Goal: Feedback & Contribution: Contribute content

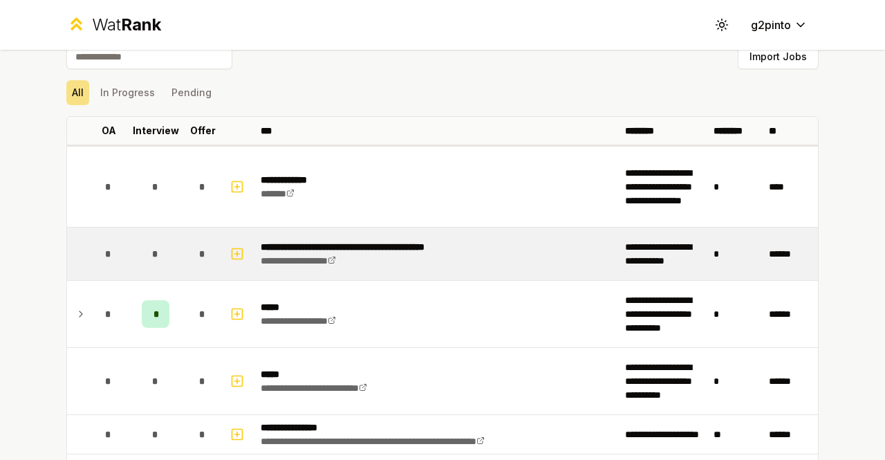
scroll to position [23, 0]
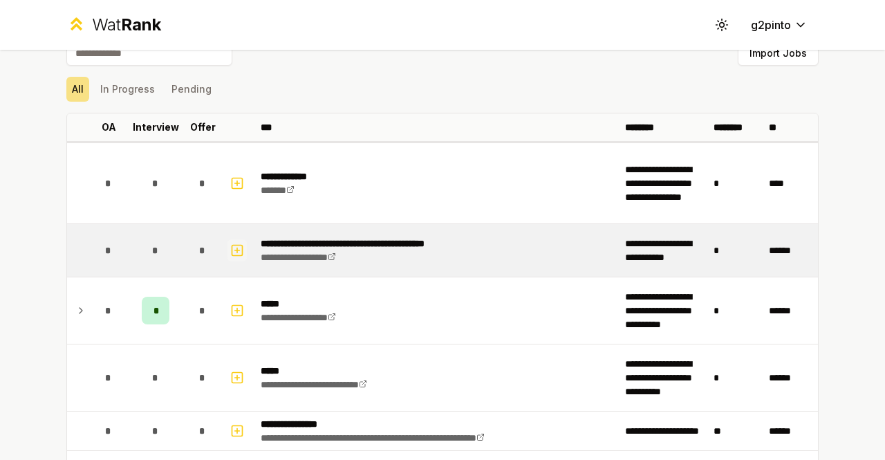
click at [230, 242] on icon "button" at bounding box center [237, 250] width 14 height 17
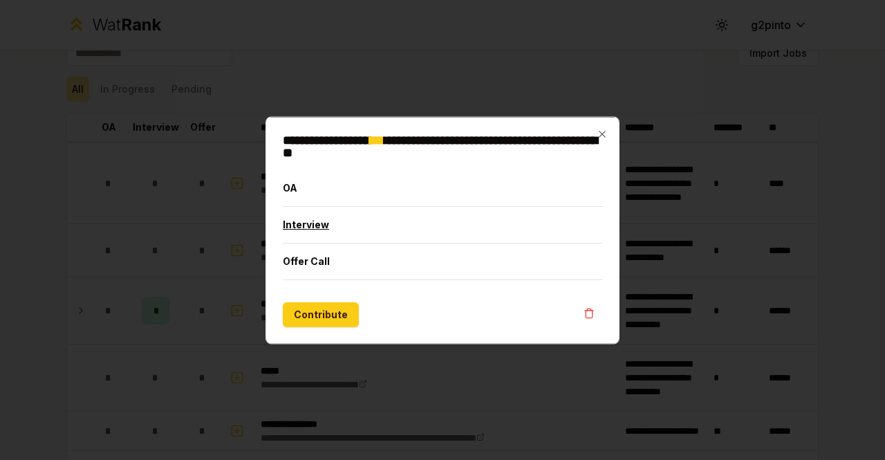
click at [309, 214] on button "Interview" at bounding box center [443, 224] width 320 height 36
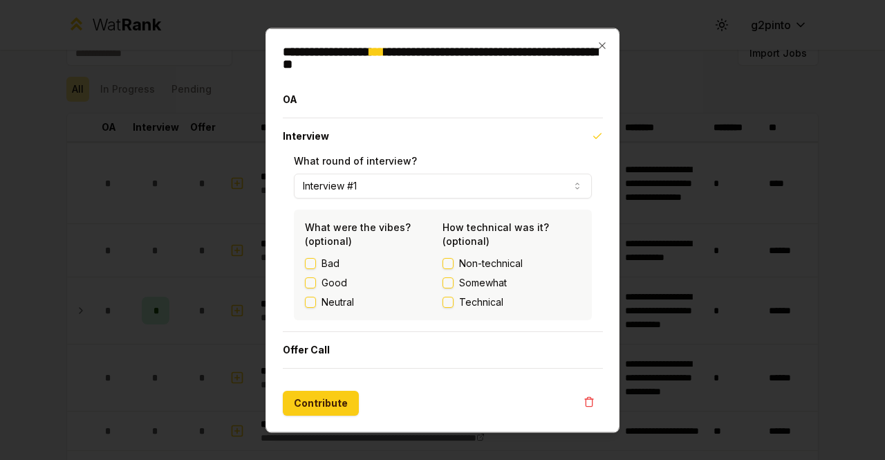
click at [312, 283] on button "Good" at bounding box center [310, 281] width 11 height 11
click at [443, 261] on button "Non-technical" at bounding box center [447, 262] width 11 height 11
click at [450, 280] on button "Somewhat" at bounding box center [447, 281] width 11 height 11
click at [319, 357] on button "Offer Call" at bounding box center [443, 349] width 320 height 36
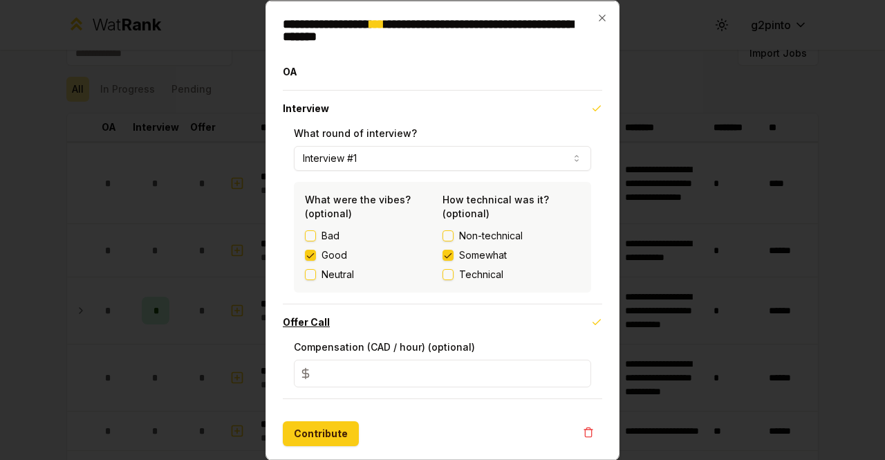
click at [312, 325] on button "Offer Call" at bounding box center [442, 321] width 319 height 36
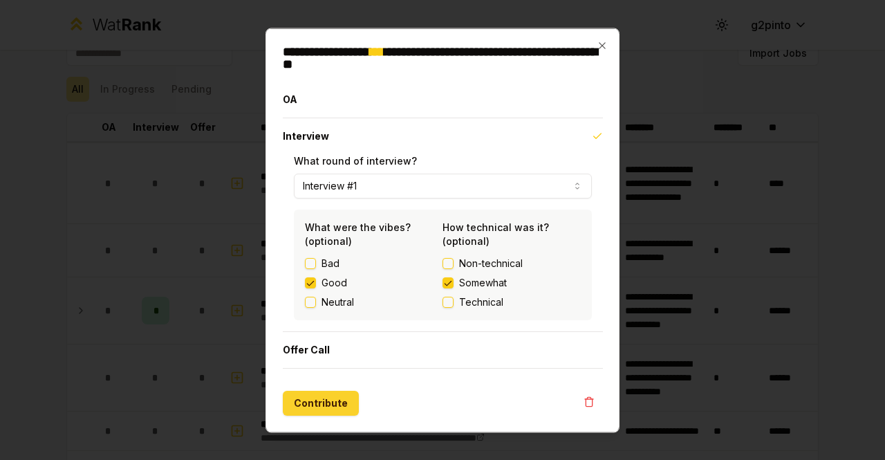
click at [323, 391] on button "Contribute" at bounding box center [321, 402] width 76 height 25
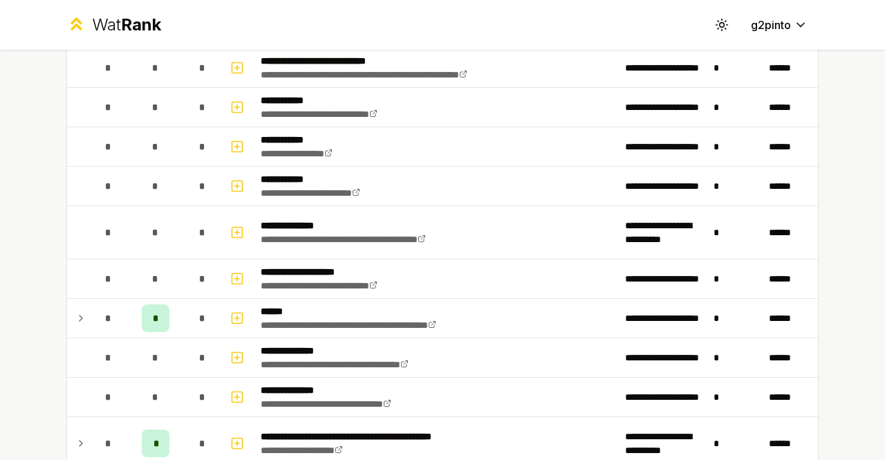
scroll to position [2207, 0]
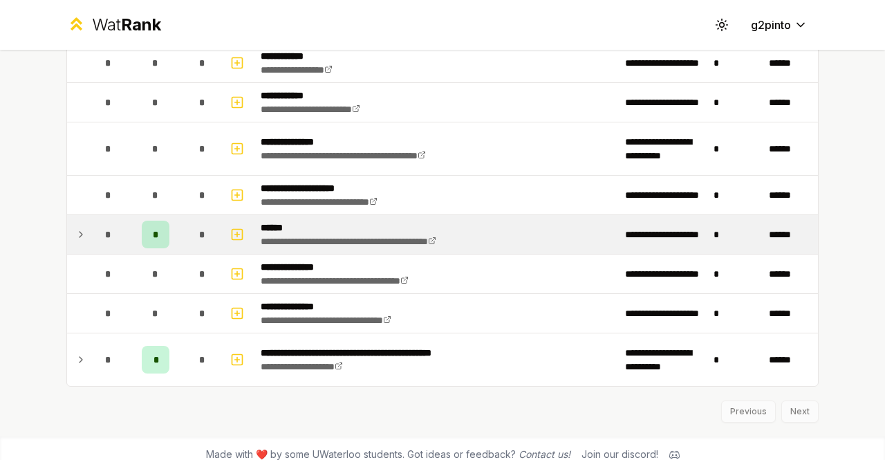
click at [144, 225] on div "*" at bounding box center [156, 234] width 28 height 28
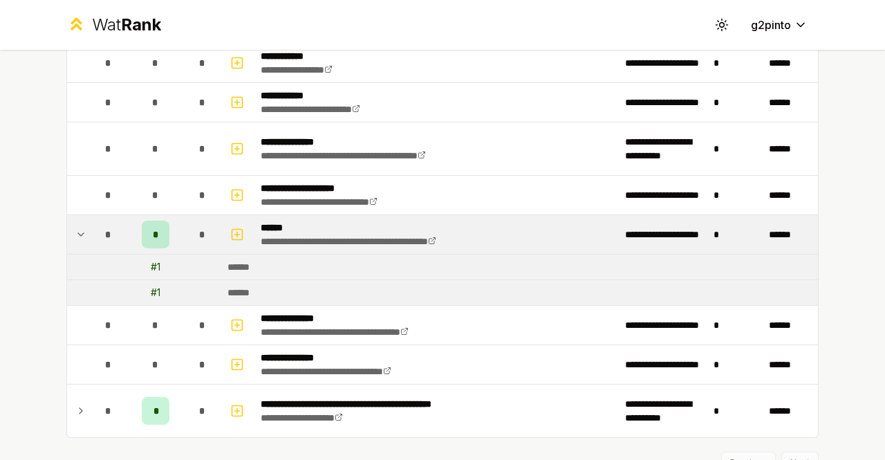
click at [144, 225] on div "*" at bounding box center [156, 234] width 28 height 28
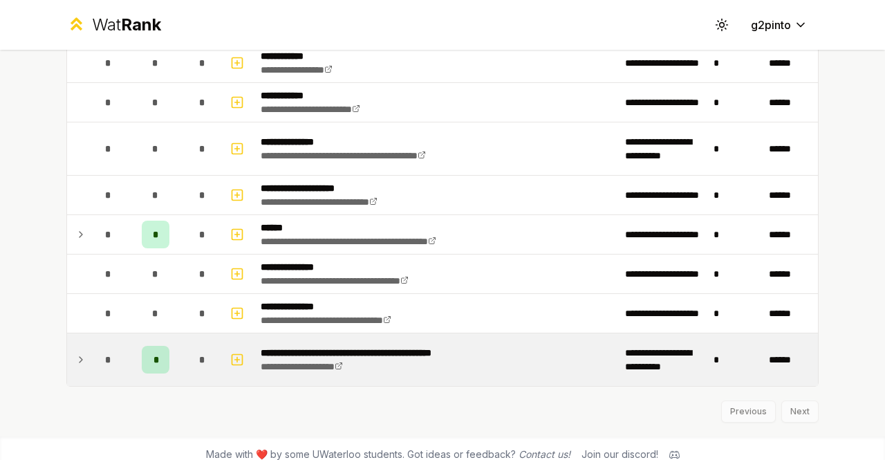
click at [144, 346] on div "*" at bounding box center [156, 360] width 28 height 28
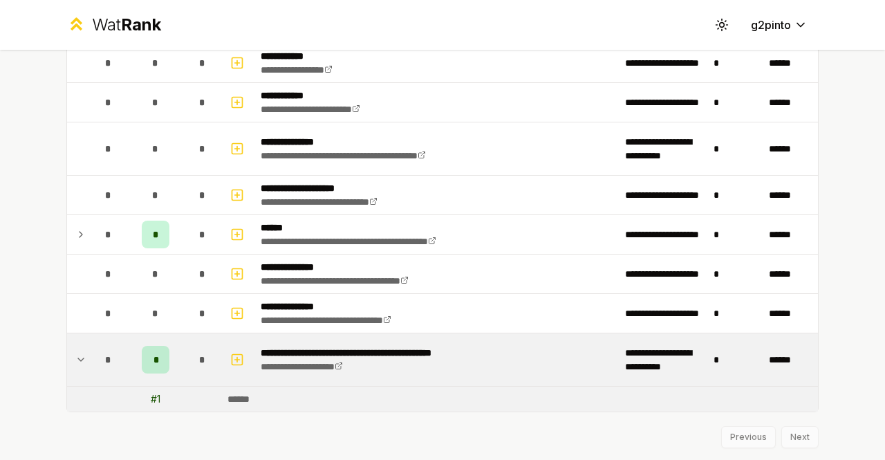
click at [151, 392] on div "# 1" at bounding box center [156, 399] width 10 height 14
click at [144, 360] on div "*" at bounding box center [156, 360] width 28 height 28
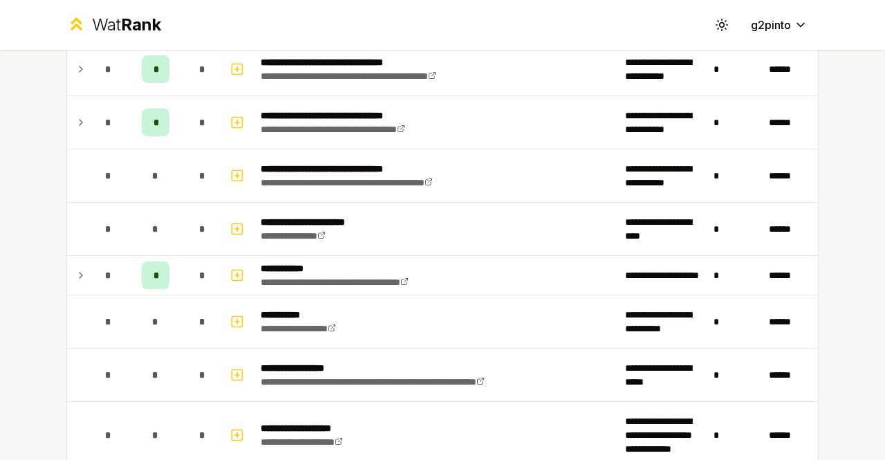
scroll to position [1534, 0]
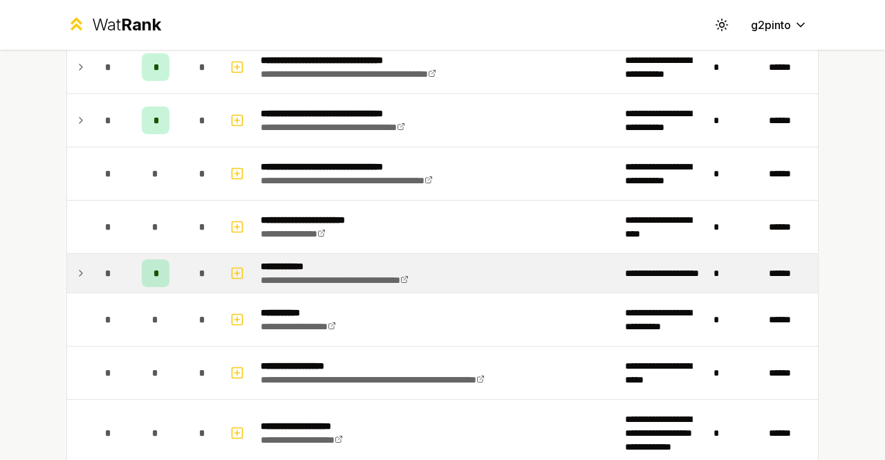
click at [153, 266] on span "*" at bounding box center [155, 273] width 4 height 14
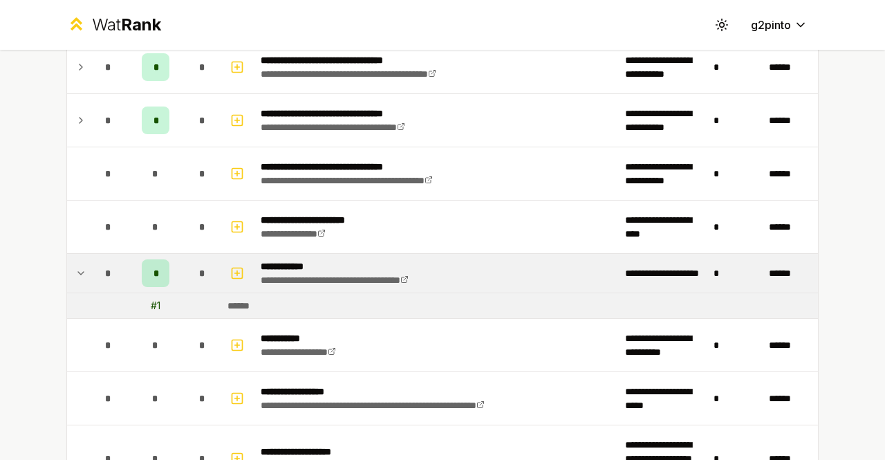
click at [153, 266] on span "*" at bounding box center [155, 273] width 4 height 14
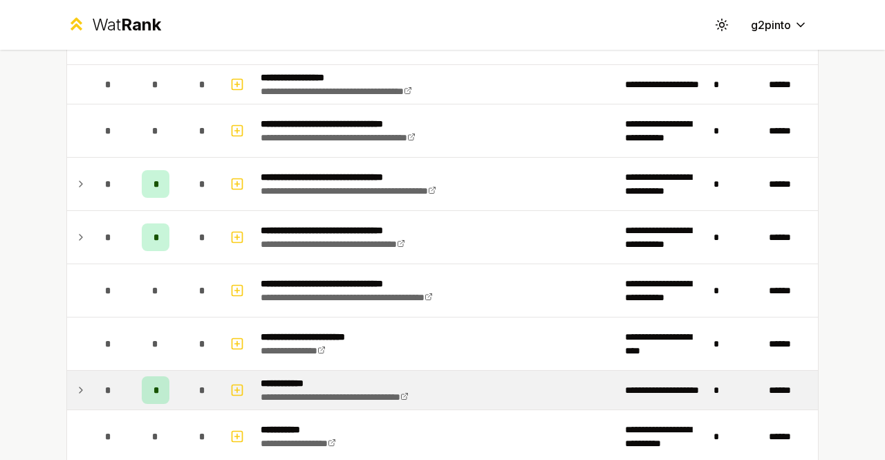
scroll to position [1409, 0]
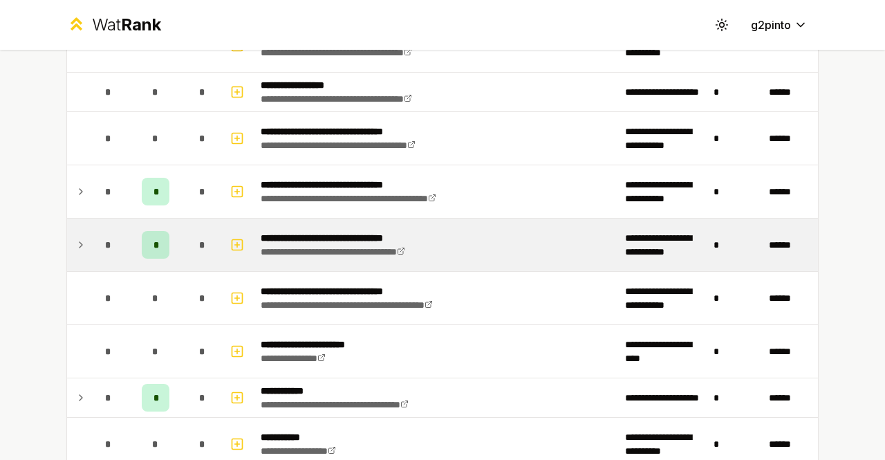
click at [153, 238] on span "*" at bounding box center [155, 245] width 4 height 14
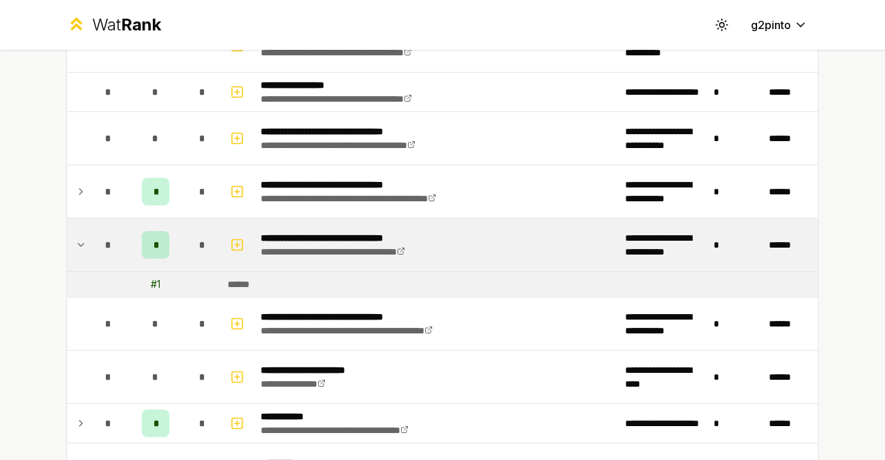
click at [153, 238] on span "*" at bounding box center [155, 245] width 4 height 14
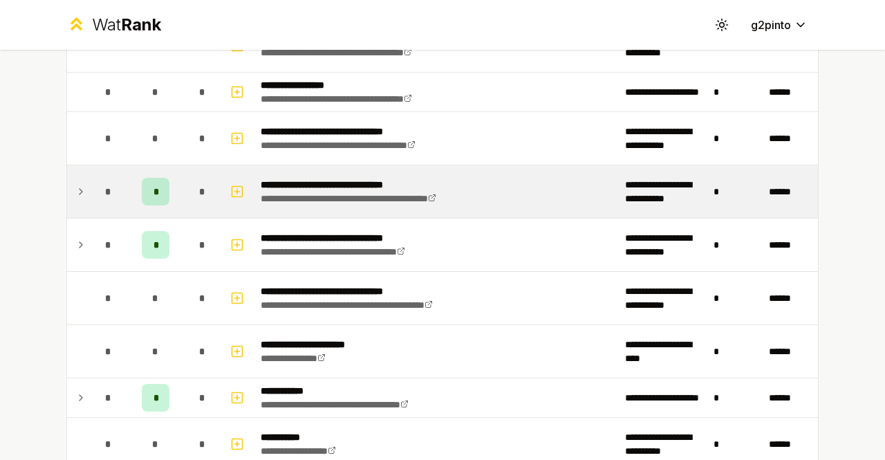
click at [153, 185] on span "*" at bounding box center [155, 192] width 4 height 14
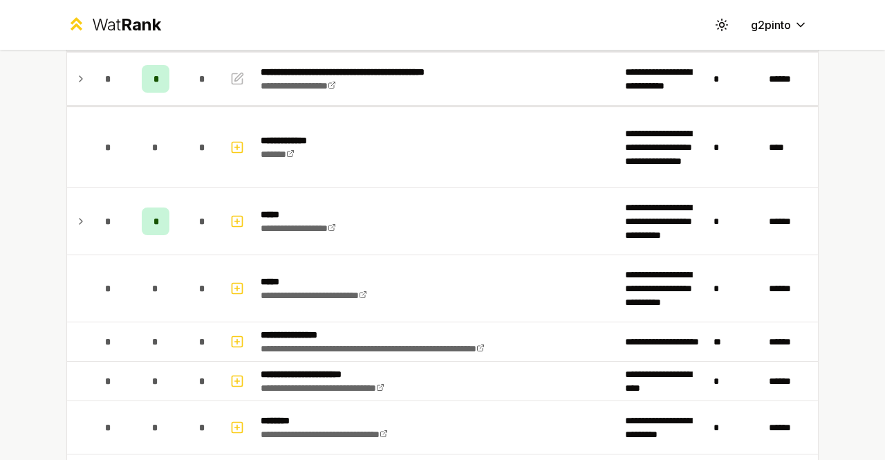
scroll to position [0, 0]
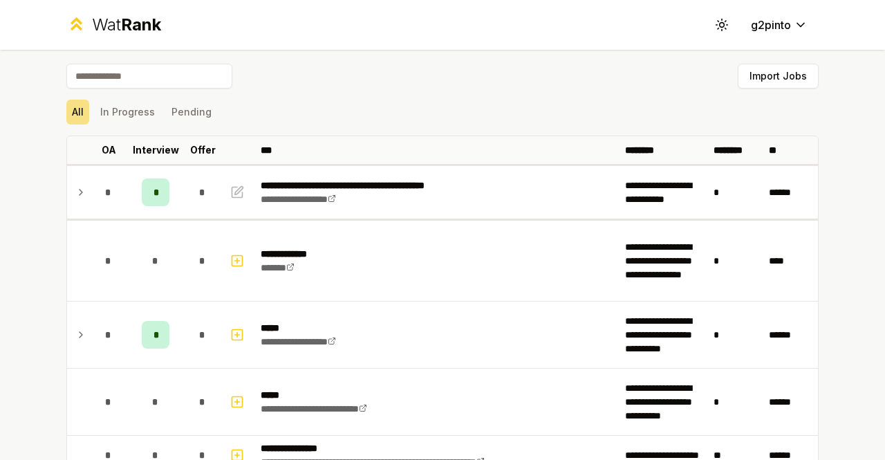
click at [152, 182] on div "*" at bounding box center [156, 192] width 28 height 28
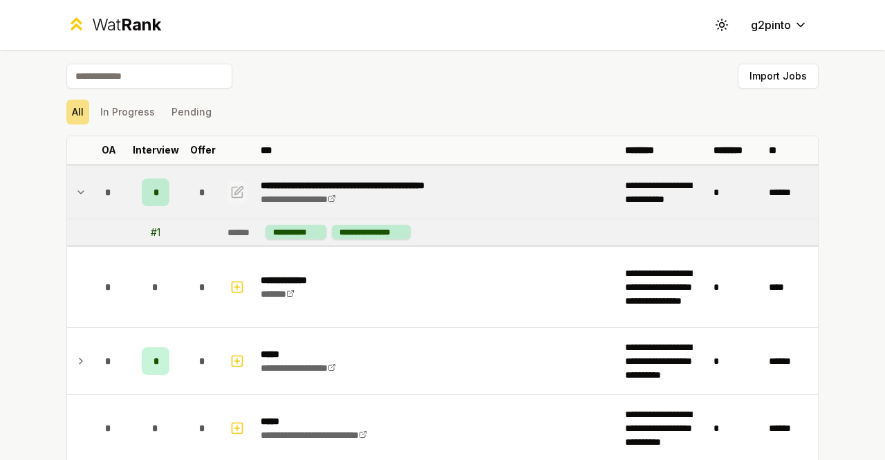
click at [230, 188] on icon "button" at bounding box center [237, 192] width 14 height 17
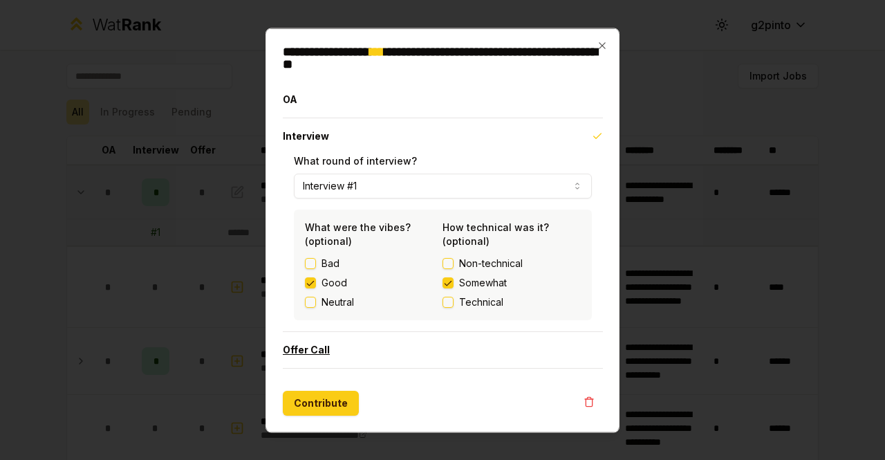
click at [316, 362] on button "Offer Call" at bounding box center [443, 349] width 320 height 36
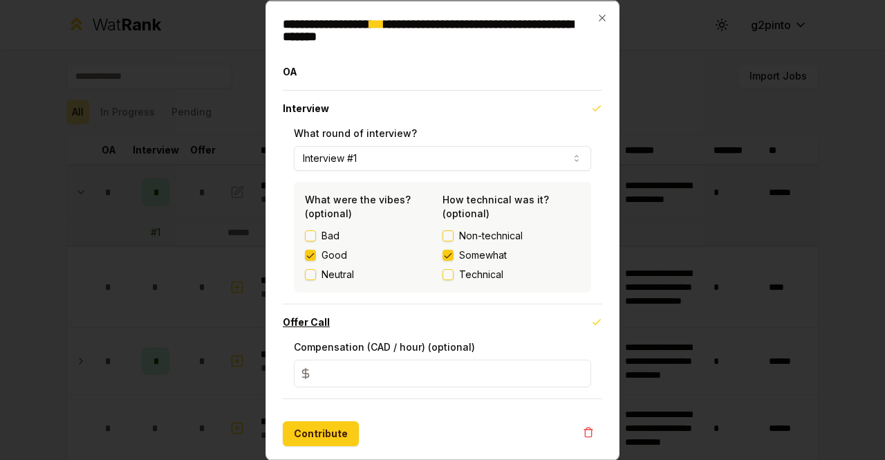
scroll to position [1, 0]
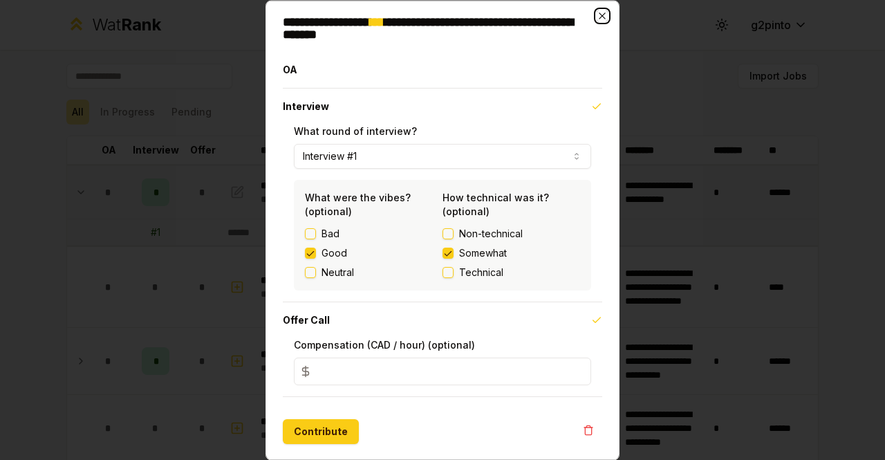
click at [597, 12] on icon "button" at bounding box center [602, 15] width 11 height 11
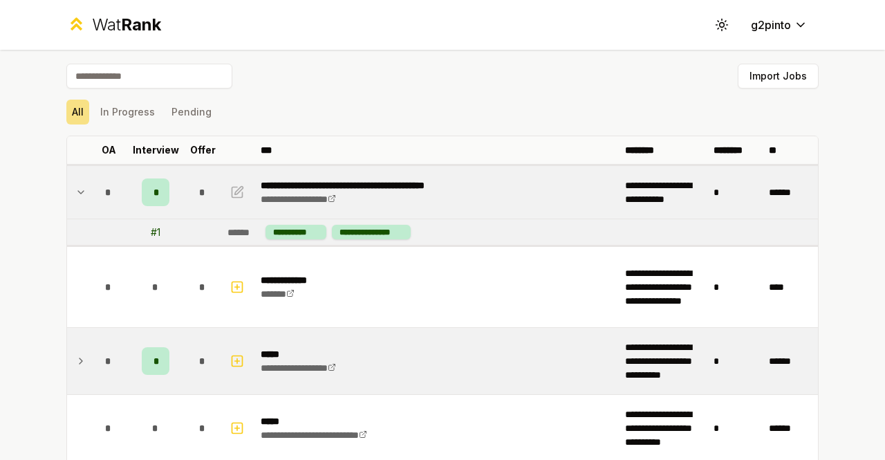
click at [153, 349] on div "*" at bounding box center [156, 361] width 28 height 28
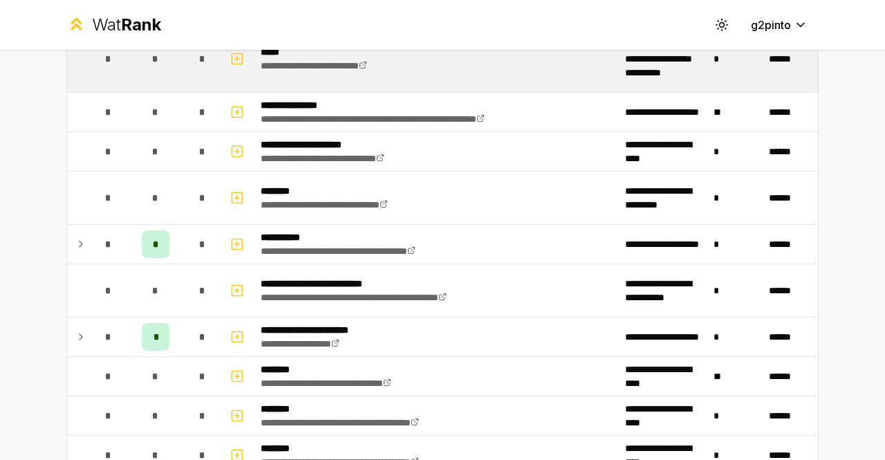
scroll to position [393, 0]
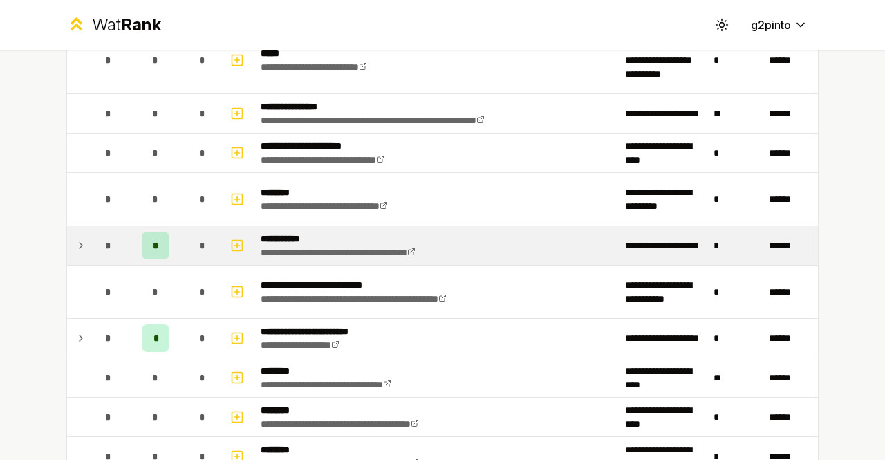
click at [145, 245] on div "*" at bounding box center [156, 246] width 28 height 28
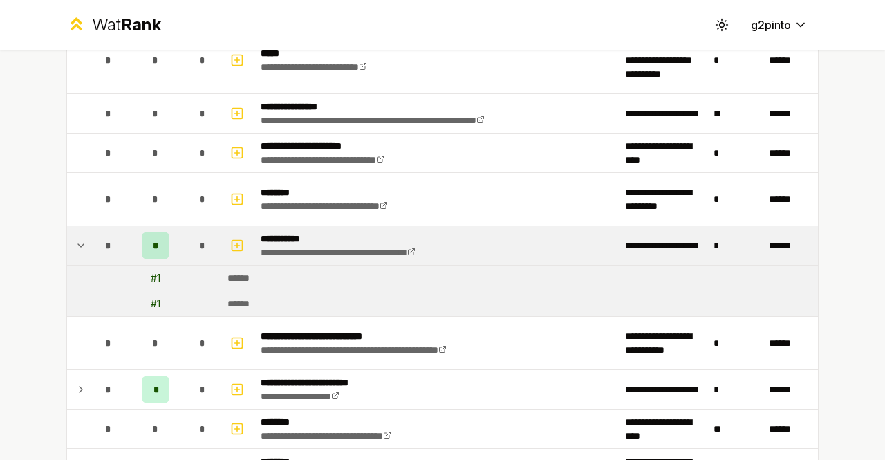
click at [145, 245] on div "*" at bounding box center [156, 246] width 28 height 28
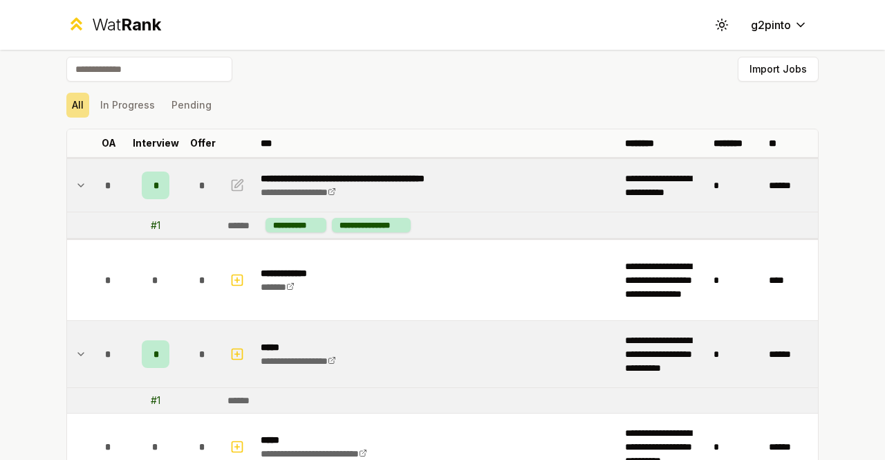
scroll to position [0, 0]
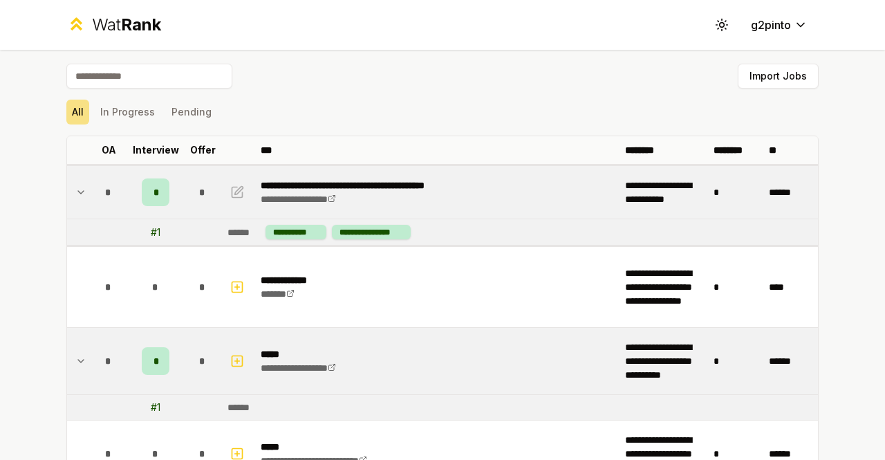
click at [153, 366] on span "*" at bounding box center [155, 361] width 4 height 14
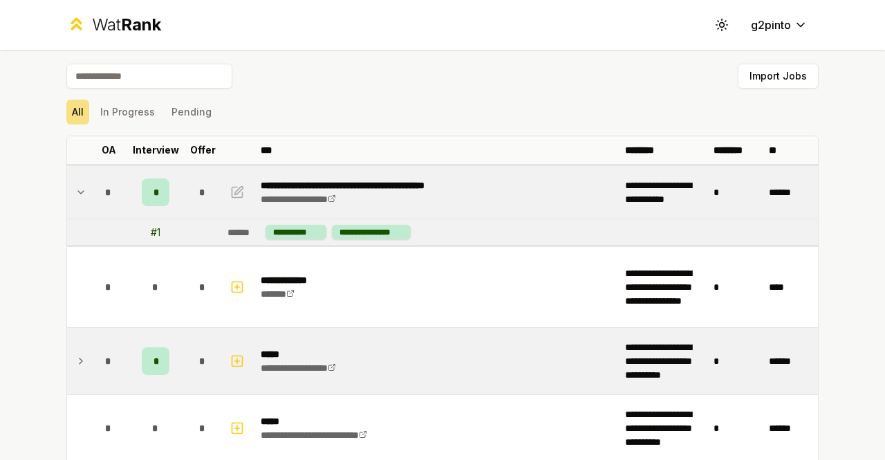
click at [153, 366] on span "*" at bounding box center [155, 361] width 4 height 14
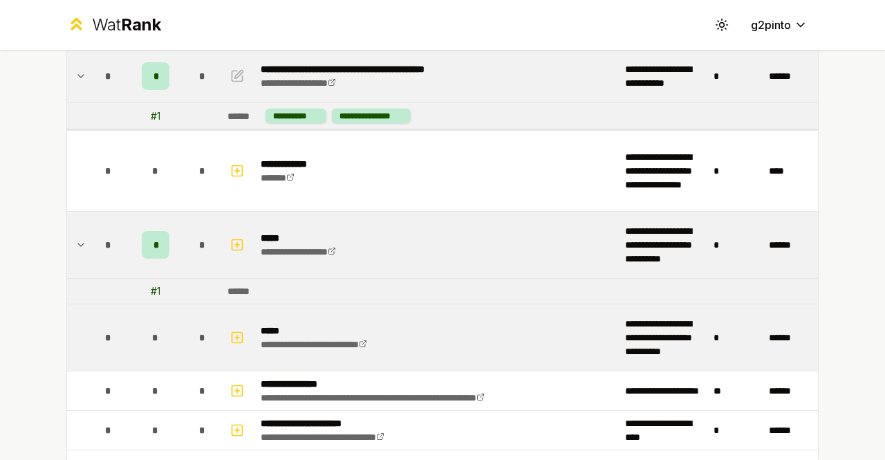
scroll to position [207, 0]
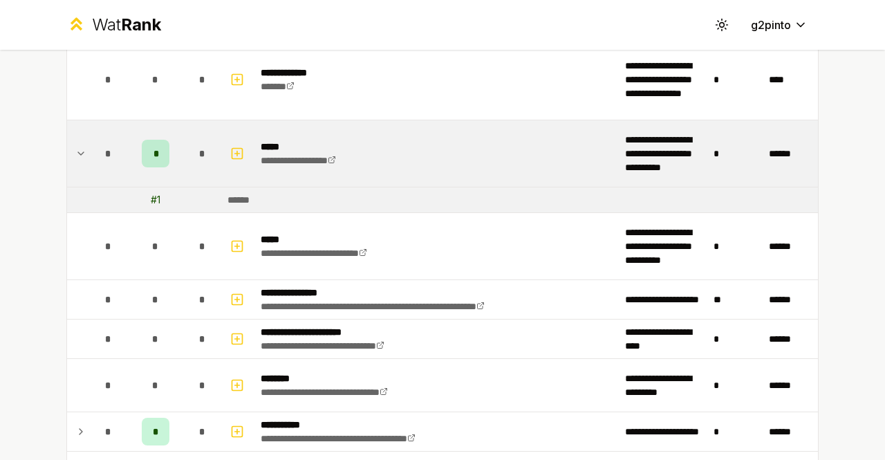
drag, startPoint x: 148, startPoint y: 146, endPoint x: 130, endPoint y: 147, distance: 18.0
click at [130, 147] on td "*" at bounding box center [155, 153] width 55 height 66
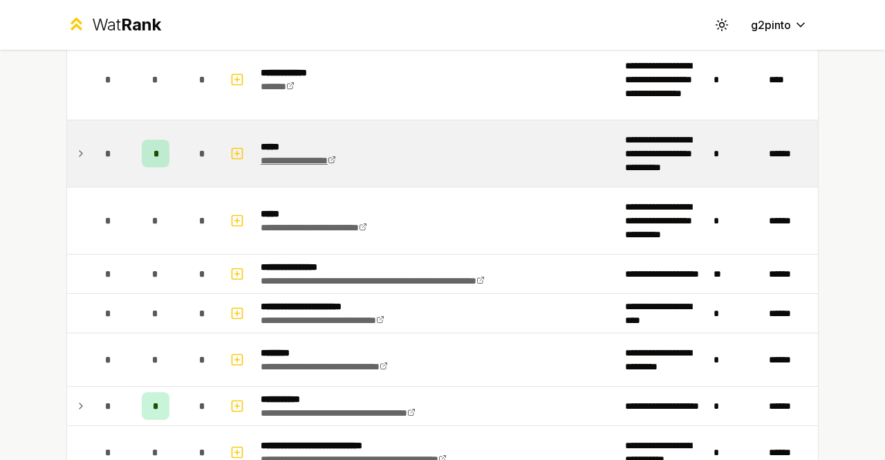
click at [267, 156] on link "**********" at bounding box center [298, 161] width 75 height 10
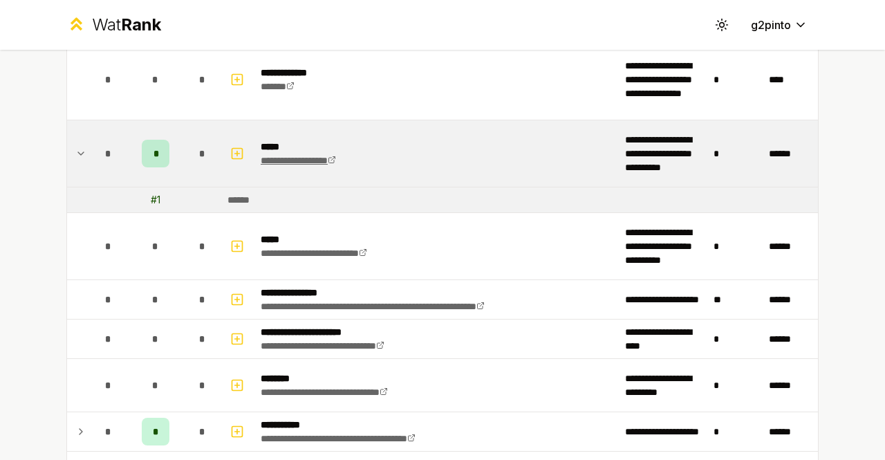
click at [295, 162] on link "**********" at bounding box center [298, 161] width 75 height 10
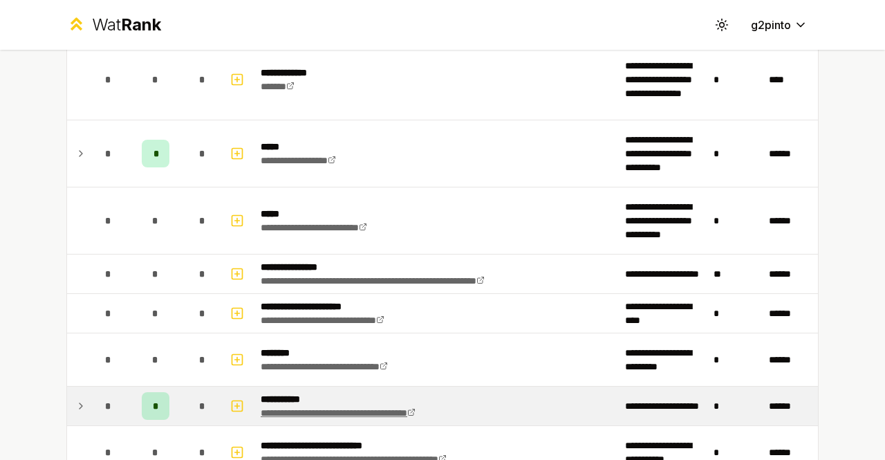
click at [415, 408] on link "**********" at bounding box center [338, 413] width 155 height 10
